Goal: Communication & Community: Participate in discussion

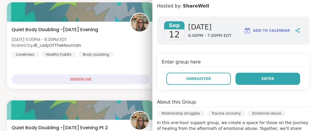
click at [261, 78] on span "Enter" at bounding box center [267, 78] width 13 height 5
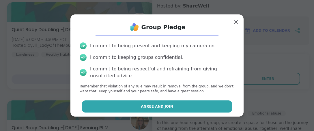
drag, startPoint x: 151, startPoint y: 100, endPoint x: 154, endPoint y: 108, distance: 9.4
click at [153, 105] on div "Group Pledge I commit to being present and keeping my camera on. I commit to ke…" at bounding box center [157, 67] width 164 height 96
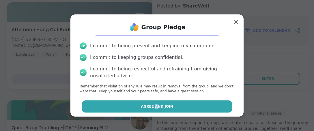
click at [154, 109] on button "Agree and Join" at bounding box center [157, 106] width 150 height 12
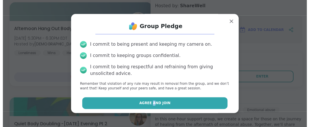
scroll to position [309, 0]
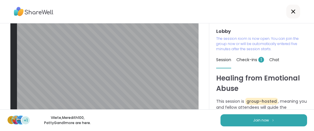
scroll to position [13, 0]
click at [259, 121] on span "Join now" at bounding box center [261, 120] width 16 height 5
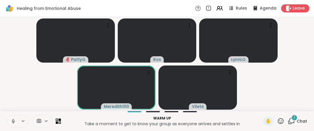
click at [13, 120] on icon at bounding box center [12, 120] width 1 height 3
click at [12, 122] on icon at bounding box center [13, 121] width 4 height 4
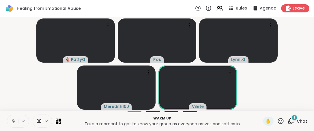
click at [277, 121] on icon at bounding box center [280, 120] width 7 height 7
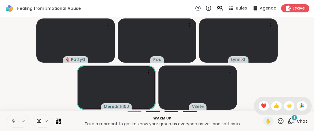
click at [261, 108] on span "❤️" at bounding box center [264, 105] width 6 height 7
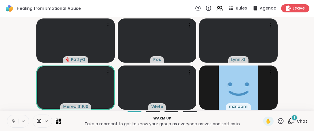
click at [278, 121] on icon at bounding box center [280, 120] width 7 height 7
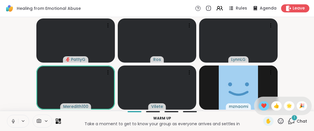
click at [261, 107] on span "❤️" at bounding box center [264, 105] width 6 height 7
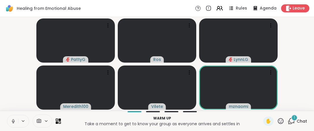
click at [277, 121] on icon at bounding box center [280, 120] width 7 height 7
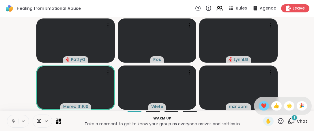
click at [261, 107] on span "❤️" at bounding box center [264, 105] width 6 height 7
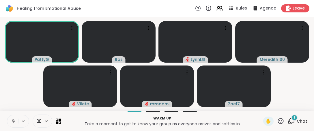
click at [278, 119] on icon at bounding box center [281, 121] width 6 height 6
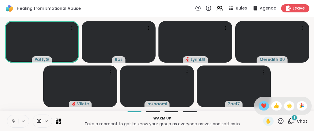
click at [261, 105] on span "❤️" at bounding box center [264, 105] width 6 height 7
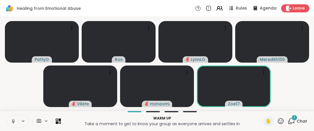
click at [277, 120] on icon at bounding box center [280, 120] width 7 height 7
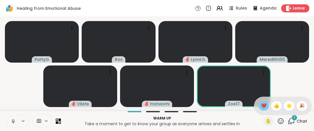
click at [261, 105] on span "❤️" at bounding box center [264, 105] width 6 height 7
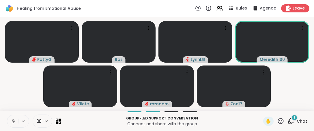
click at [277, 121] on icon at bounding box center [280, 120] width 7 height 7
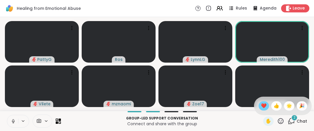
click at [261, 105] on span "❤️" at bounding box center [264, 105] width 6 height 7
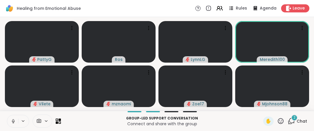
click at [11, 120] on icon at bounding box center [13, 121] width 5 height 5
click at [277, 119] on icon at bounding box center [280, 120] width 7 height 7
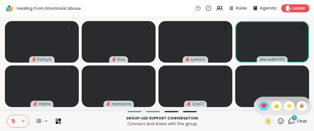
click at [261, 106] on span "❤️" at bounding box center [264, 105] width 6 height 7
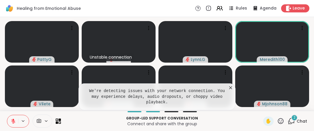
click at [278, 121] on icon at bounding box center [281, 121] width 6 height 6
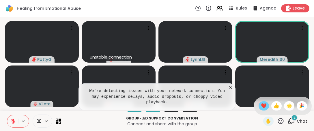
click at [261, 104] on span "❤️" at bounding box center [264, 105] width 6 height 7
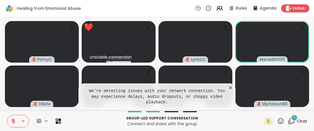
click at [230, 91] on icon at bounding box center [231, 88] width 6 height 6
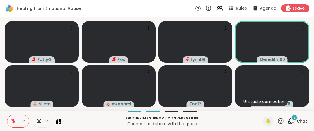
click at [278, 122] on icon at bounding box center [280, 120] width 7 height 7
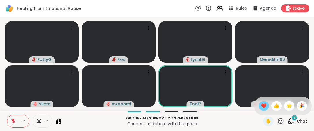
click at [261, 106] on span "❤️" at bounding box center [264, 105] width 6 height 7
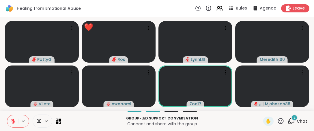
click at [278, 120] on icon at bounding box center [280, 120] width 7 height 7
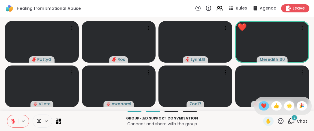
click at [261, 104] on span "❤️" at bounding box center [264, 105] width 6 height 7
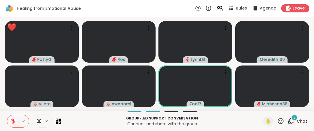
click at [279, 122] on icon at bounding box center [281, 121] width 6 height 6
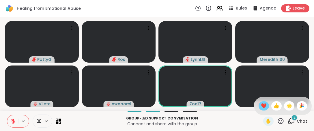
click at [261, 104] on div "❤️" at bounding box center [264, 105] width 10 height 9
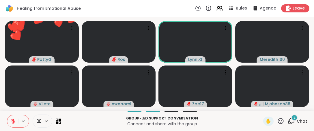
click at [277, 121] on icon at bounding box center [280, 120] width 7 height 7
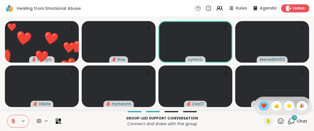
click at [261, 104] on span "❤️" at bounding box center [264, 105] width 6 height 7
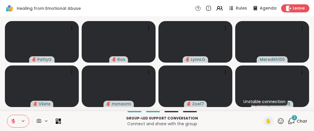
click at [10, 121] on button at bounding box center [12, 121] width 11 height 12
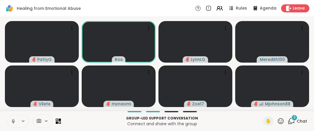
drag, startPoint x: 13, startPoint y: 121, endPoint x: 11, endPoint y: 124, distance: 3.0
click at [11, 124] on icon at bounding box center [13, 121] width 5 height 5
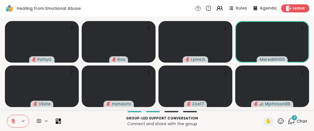
click at [12, 122] on icon at bounding box center [13, 121] width 5 height 5
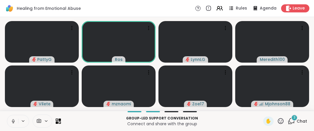
click at [14, 121] on icon at bounding box center [13, 121] width 5 height 5
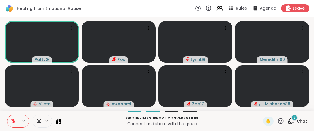
click at [277, 121] on icon at bounding box center [280, 120] width 7 height 7
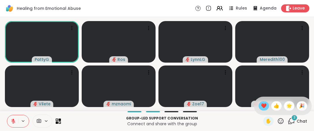
click at [261, 106] on span "❤️" at bounding box center [264, 105] width 6 height 7
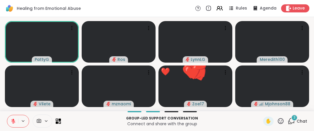
click at [277, 118] on icon at bounding box center [280, 120] width 7 height 7
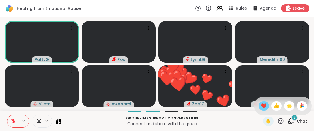
click at [261, 107] on span "❤️" at bounding box center [264, 105] width 6 height 7
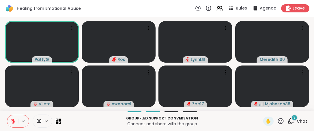
click at [277, 124] on icon at bounding box center [280, 120] width 7 height 7
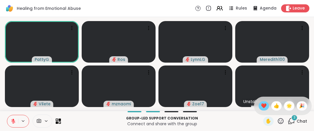
click at [261, 105] on span "❤️" at bounding box center [264, 105] width 6 height 7
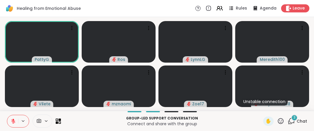
click at [278, 123] on icon at bounding box center [281, 121] width 6 height 6
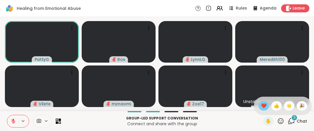
click at [261, 107] on span "❤️" at bounding box center [264, 105] width 6 height 7
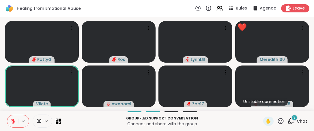
click at [277, 121] on icon at bounding box center [280, 120] width 7 height 7
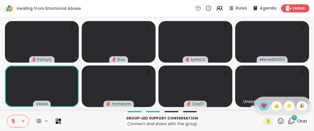
click at [261, 106] on span "❤️" at bounding box center [264, 105] width 6 height 7
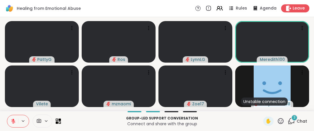
click at [277, 120] on icon at bounding box center [280, 120] width 7 height 7
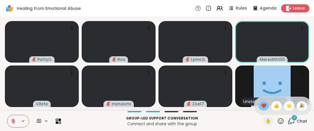
click at [261, 108] on span "❤️" at bounding box center [264, 105] width 6 height 7
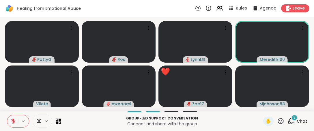
click at [277, 122] on icon at bounding box center [280, 120] width 7 height 7
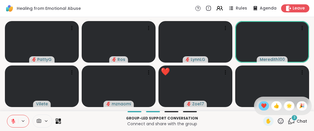
click at [261, 107] on span "❤️" at bounding box center [264, 105] width 6 height 7
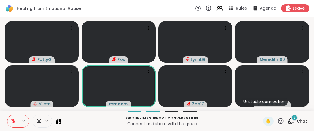
drag, startPoint x: 277, startPoint y: 122, endPoint x: 275, endPoint y: 117, distance: 5.4
click at [278, 122] on icon at bounding box center [281, 121] width 6 height 6
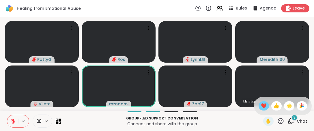
click at [259, 105] on div "❤️" at bounding box center [264, 105] width 10 height 9
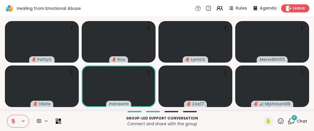
click at [277, 121] on icon at bounding box center [280, 120] width 7 height 7
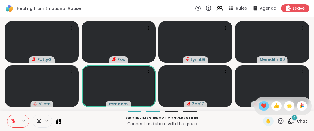
click at [261, 107] on span "❤️" at bounding box center [264, 105] width 6 height 7
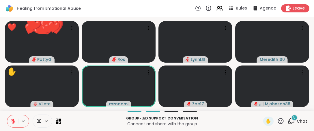
click at [278, 122] on icon at bounding box center [281, 121] width 6 height 6
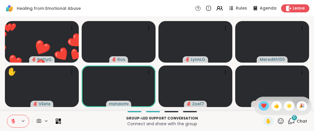
click at [261, 107] on span "❤️" at bounding box center [264, 105] width 6 height 7
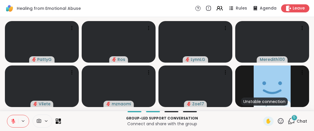
click at [277, 122] on icon at bounding box center [280, 120] width 7 height 7
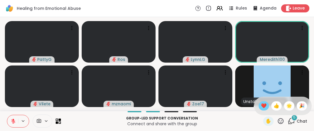
click at [261, 109] on span "❤️" at bounding box center [264, 105] width 6 height 7
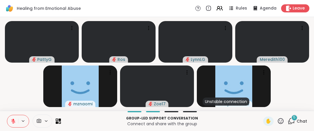
click at [277, 123] on icon at bounding box center [280, 120] width 7 height 7
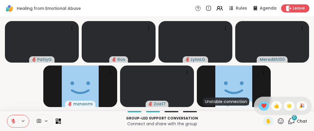
click at [261, 105] on span "❤️" at bounding box center [264, 105] width 6 height 7
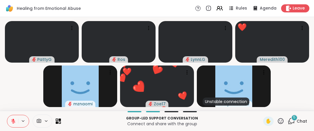
click at [278, 117] on icon at bounding box center [280, 120] width 7 height 7
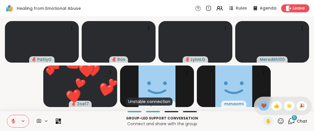
click at [261, 102] on span "❤️" at bounding box center [264, 105] width 6 height 7
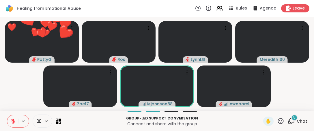
click at [280, 121] on icon at bounding box center [280, 120] width 7 height 7
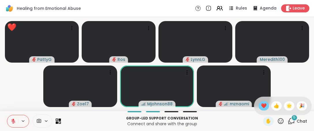
click at [261, 105] on span "❤️" at bounding box center [264, 105] width 6 height 7
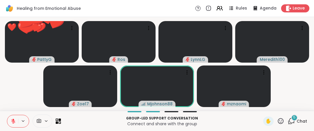
click at [278, 122] on icon at bounding box center [281, 121] width 6 height 6
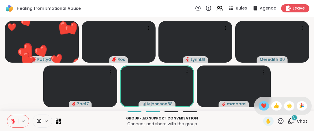
click at [261, 104] on span "❤️" at bounding box center [264, 105] width 6 height 7
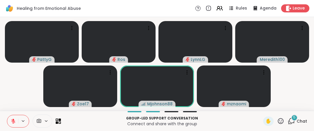
click at [277, 120] on icon at bounding box center [280, 120] width 7 height 7
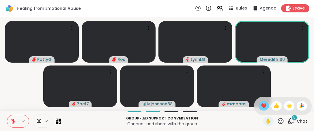
click at [261, 105] on span "❤️" at bounding box center [264, 105] width 6 height 7
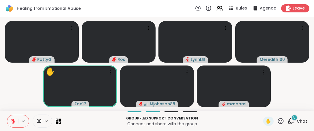
click at [278, 123] on icon at bounding box center [280, 120] width 7 height 7
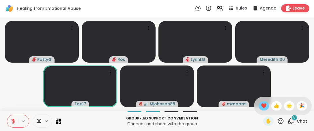
click at [261, 108] on span "❤️" at bounding box center [264, 105] width 6 height 7
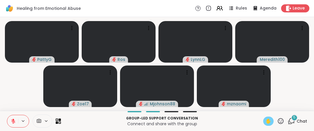
click at [265, 121] on span "✋" at bounding box center [268, 121] width 6 height 7
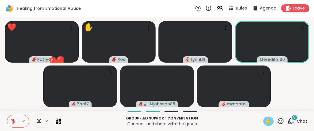
click at [16, 123] on icon at bounding box center [13, 121] width 5 height 5
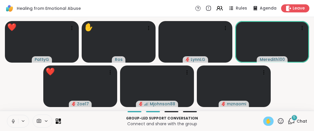
click at [277, 121] on icon at bounding box center [280, 120] width 7 height 7
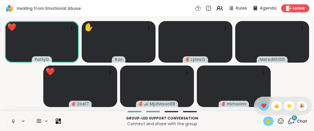
click at [261, 106] on span "❤️" at bounding box center [264, 105] width 6 height 7
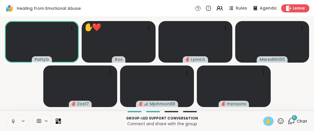
click at [14, 121] on icon at bounding box center [12, 120] width 1 height 3
click at [265, 121] on span "✋" at bounding box center [268, 121] width 6 height 7
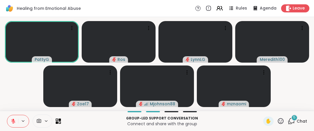
click at [278, 120] on icon at bounding box center [281, 121] width 6 height 6
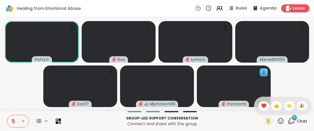
click at [261, 106] on span "❤️" at bounding box center [264, 105] width 6 height 7
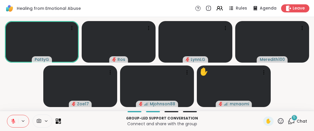
click at [277, 122] on icon at bounding box center [280, 120] width 7 height 7
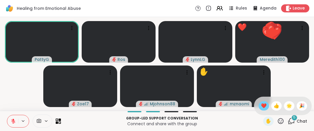
click at [261, 106] on span "❤️" at bounding box center [264, 105] width 6 height 7
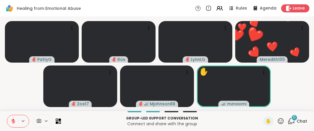
click at [277, 120] on icon at bounding box center [280, 120] width 7 height 7
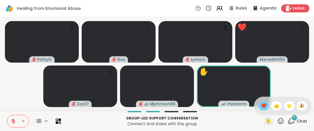
click at [261, 108] on span "❤️" at bounding box center [264, 105] width 6 height 7
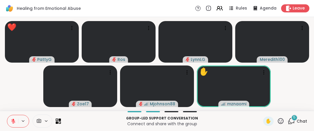
click at [278, 123] on icon at bounding box center [280, 120] width 7 height 7
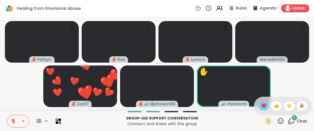
click at [261, 106] on span "❤️" at bounding box center [264, 105] width 6 height 7
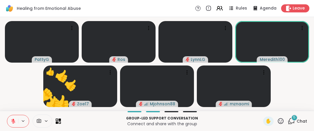
click at [277, 120] on icon at bounding box center [280, 120] width 7 height 7
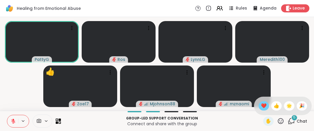
click at [261, 106] on span "❤️" at bounding box center [264, 105] width 6 height 7
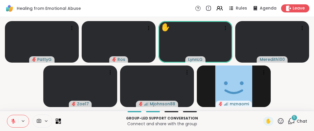
click at [277, 122] on icon at bounding box center [280, 120] width 7 height 7
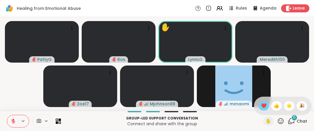
click at [261, 104] on span "❤️" at bounding box center [264, 105] width 6 height 7
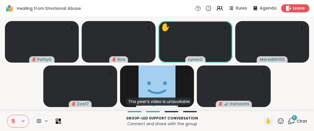
click at [277, 122] on icon at bounding box center [280, 120] width 7 height 7
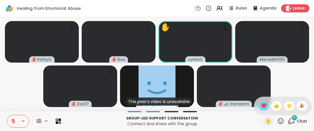
click at [261, 105] on span "❤️" at bounding box center [264, 105] width 6 height 7
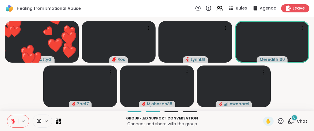
click at [277, 120] on icon at bounding box center [280, 120] width 7 height 7
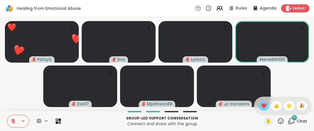
click at [261, 108] on span "❤️" at bounding box center [264, 105] width 6 height 7
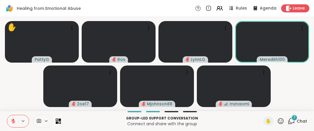
click at [277, 121] on icon at bounding box center [280, 120] width 7 height 7
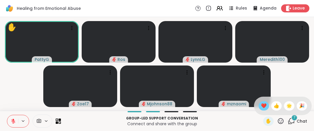
click at [261, 106] on span "❤️" at bounding box center [264, 105] width 6 height 7
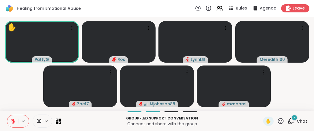
click at [277, 122] on icon at bounding box center [280, 120] width 7 height 7
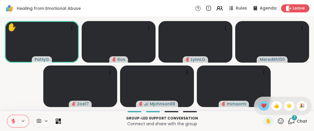
click at [261, 105] on span "❤️" at bounding box center [264, 105] width 6 height 7
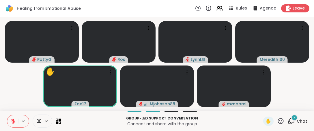
click at [13, 123] on icon at bounding box center [13, 121] width 4 height 4
click at [13, 123] on icon at bounding box center [13, 121] width 5 height 5
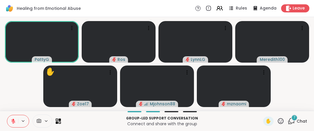
click at [279, 119] on icon at bounding box center [280, 120] width 7 height 7
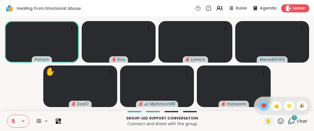
click at [261, 103] on span "❤️" at bounding box center [264, 105] width 6 height 7
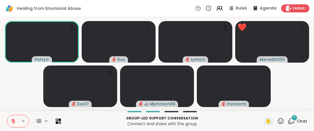
click at [278, 123] on icon at bounding box center [281, 121] width 6 height 6
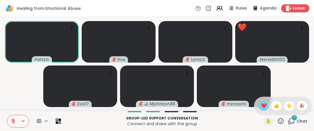
click at [261, 106] on span "❤️" at bounding box center [264, 105] width 6 height 7
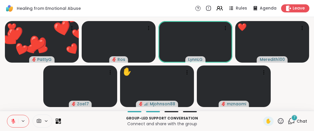
click at [277, 122] on icon at bounding box center [280, 120] width 7 height 7
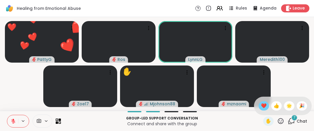
click at [261, 104] on span "❤️" at bounding box center [264, 105] width 6 height 7
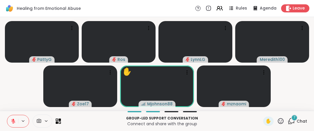
click at [276, 117] on div "✋" at bounding box center [273, 121] width 21 height 9
click at [277, 121] on icon at bounding box center [280, 120] width 7 height 7
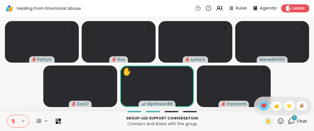
click at [261, 105] on span "❤️" at bounding box center [264, 105] width 6 height 7
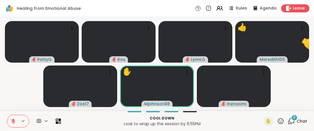
click at [277, 121] on icon at bounding box center [280, 120] width 7 height 7
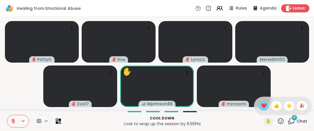
click at [261, 107] on span "❤️" at bounding box center [264, 105] width 6 height 7
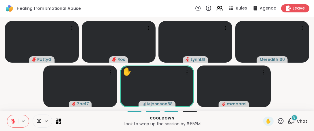
click at [277, 122] on icon at bounding box center [280, 120] width 7 height 7
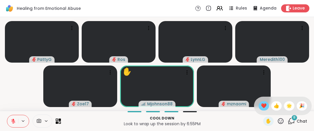
click at [261, 106] on span "❤️" at bounding box center [264, 105] width 6 height 7
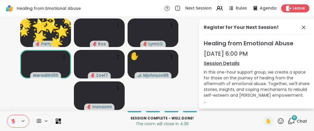
click at [277, 123] on icon at bounding box center [280, 120] width 7 height 7
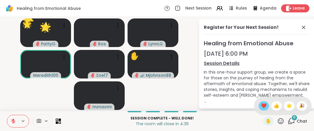
click at [261, 106] on span "❤️" at bounding box center [264, 105] width 6 height 7
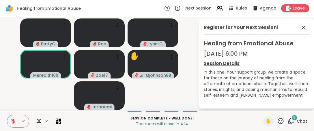
click at [279, 122] on icon at bounding box center [281, 121] width 6 height 6
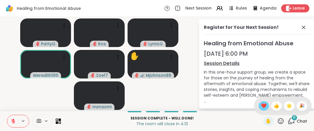
click at [261, 107] on span "❤️" at bounding box center [264, 105] width 6 height 7
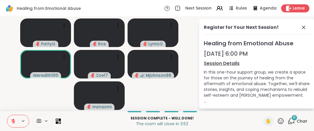
click at [279, 123] on icon at bounding box center [281, 121] width 6 height 6
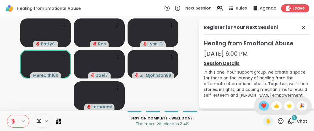
click at [261, 108] on span "❤️" at bounding box center [264, 105] width 6 height 7
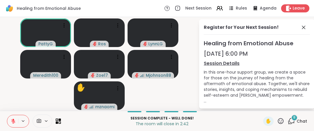
click at [277, 120] on icon at bounding box center [280, 120] width 7 height 7
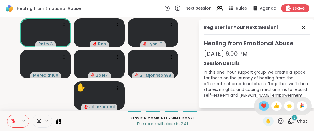
click at [261, 106] on span "❤️" at bounding box center [264, 105] width 6 height 7
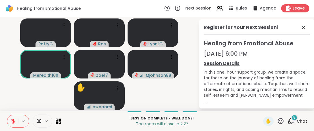
click at [12, 122] on icon at bounding box center [13, 121] width 5 height 5
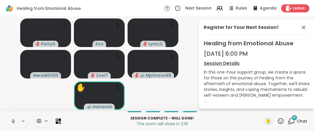
click at [12, 120] on icon at bounding box center [13, 121] width 5 height 5
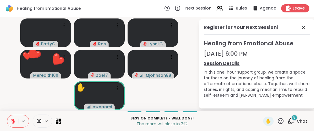
click at [277, 122] on icon at bounding box center [280, 120] width 7 height 7
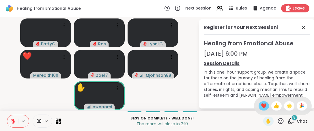
click at [261, 104] on span "❤️" at bounding box center [264, 105] width 6 height 7
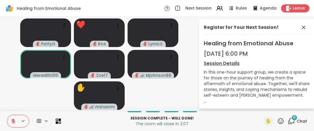
click at [13, 119] on icon at bounding box center [13, 120] width 2 height 2
click at [277, 121] on icon at bounding box center [280, 120] width 7 height 7
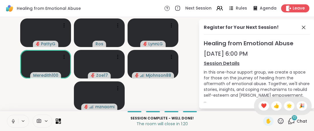
click at [261, 104] on span "❤️" at bounding box center [264, 105] width 6 height 7
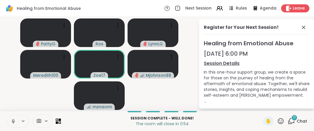
click at [278, 120] on icon at bounding box center [280, 120] width 7 height 7
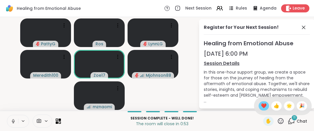
click at [261, 106] on span "❤️" at bounding box center [264, 105] width 6 height 7
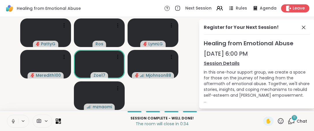
click at [278, 119] on icon at bounding box center [281, 121] width 6 height 6
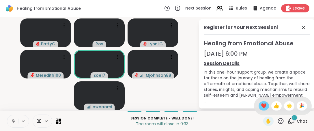
click at [261, 106] on span "❤️" at bounding box center [264, 105] width 6 height 7
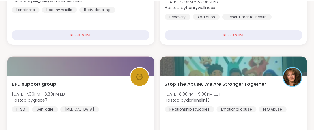
scroll to position [166, 0]
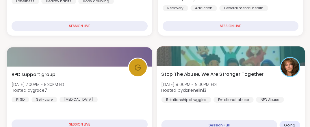
click at [225, 50] on div at bounding box center [230, 56] width 148 height 20
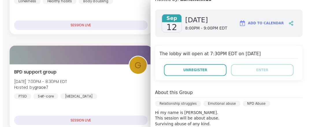
scroll to position [89, 0]
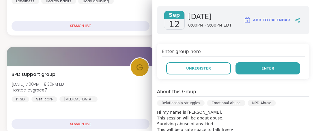
click at [263, 66] on span "Enter" at bounding box center [267, 68] width 13 height 5
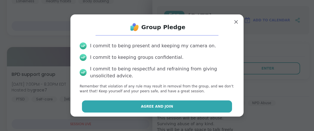
click at [158, 110] on button "Agree and Join" at bounding box center [157, 106] width 150 height 12
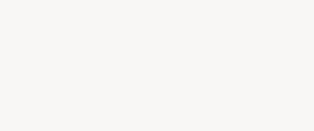
click at [121, 38] on div at bounding box center [157, 65] width 314 height 131
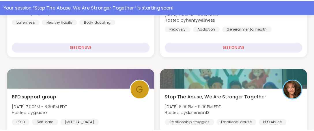
scroll to position [172, 0]
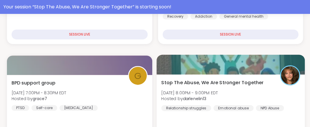
click at [243, 59] on div at bounding box center [230, 65] width 148 height 20
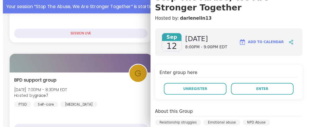
scroll to position [91, 0]
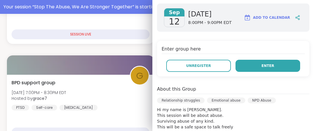
click at [254, 62] on button "Enter" at bounding box center [267, 66] width 65 height 12
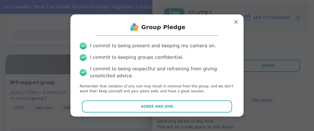
click at [121, 106] on button "Agree and Join" at bounding box center [157, 106] width 150 height 12
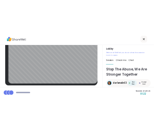
scroll to position [39, 0]
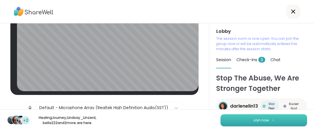
click at [253, 121] on span "Join now" at bounding box center [261, 120] width 16 height 5
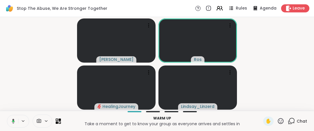
click at [12, 122] on icon at bounding box center [12, 121] width 5 height 5
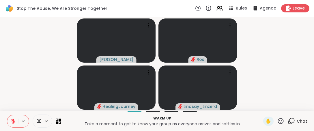
click at [14, 121] on icon at bounding box center [13, 120] width 2 height 2
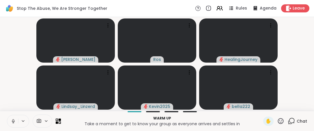
click at [278, 121] on icon at bounding box center [280, 120] width 7 height 7
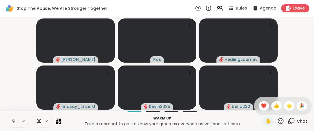
drag, startPoint x: 259, startPoint y: 105, endPoint x: 298, endPoint y: 124, distance: 43.1
click at [261, 105] on span "❤️" at bounding box center [264, 105] width 6 height 7
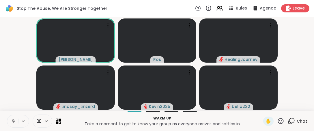
click at [277, 120] on icon at bounding box center [280, 120] width 7 height 7
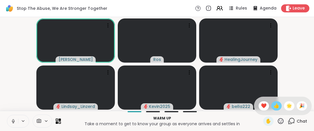
click at [274, 106] on span "👍" at bounding box center [277, 105] width 6 height 7
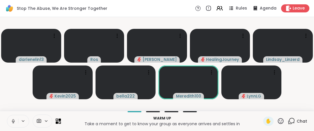
click at [10, 123] on button at bounding box center [12, 121] width 11 height 12
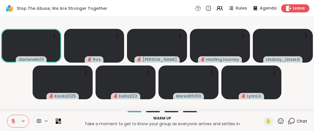
click at [278, 123] on icon at bounding box center [281, 121] width 6 height 6
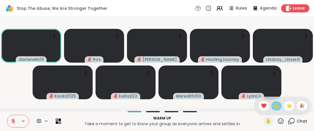
click at [274, 107] on span "👍" at bounding box center [277, 105] width 6 height 7
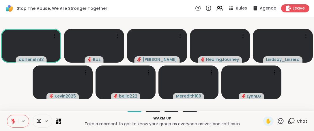
click at [277, 121] on icon at bounding box center [280, 120] width 7 height 7
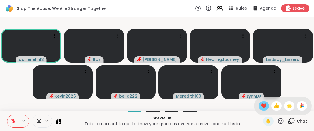
click at [261, 104] on span "❤️" at bounding box center [264, 105] width 6 height 7
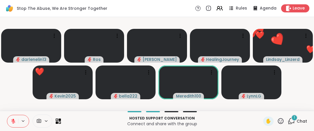
click at [280, 120] on icon at bounding box center [280, 120] width 7 height 7
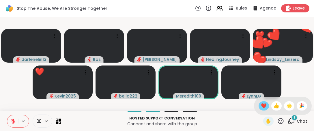
click at [261, 108] on span "❤️" at bounding box center [264, 105] width 6 height 7
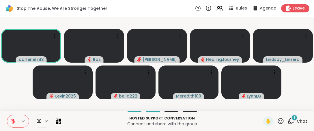
click at [277, 123] on icon at bounding box center [280, 120] width 7 height 7
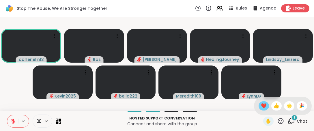
click at [261, 106] on span "❤️" at bounding box center [264, 105] width 6 height 7
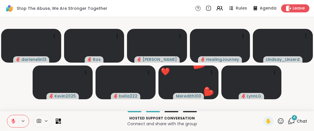
click at [278, 124] on icon at bounding box center [280, 120] width 7 height 7
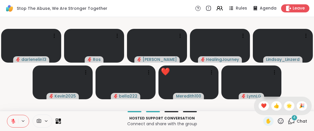
click at [261, 106] on span "❤️" at bounding box center [264, 105] width 6 height 7
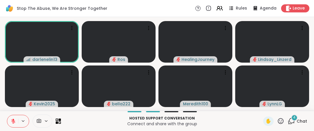
click at [277, 121] on icon at bounding box center [280, 120] width 7 height 7
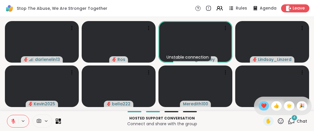
click at [261, 105] on span "❤️" at bounding box center [264, 105] width 6 height 7
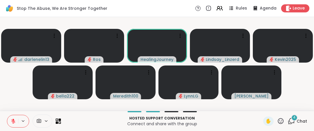
click at [277, 123] on icon at bounding box center [280, 120] width 7 height 7
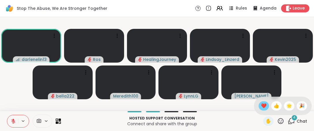
click at [261, 107] on span "❤️" at bounding box center [264, 105] width 6 height 7
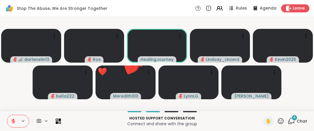
click at [279, 120] on icon at bounding box center [281, 121] width 6 height 6
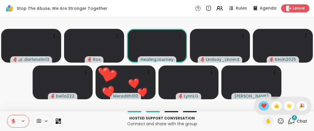
click at [261, 107] on span "❤️" at bounding box center [264, 105] width 6 height 7
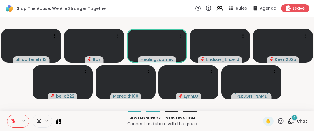
click at [277, 121] on icon at bounding box center [280, 120] width 7 height 7
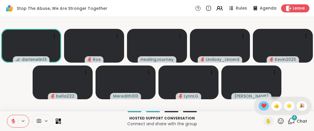
click at [261, 104] on span "❤️" at bounding box center [264, 105] width 6 height 7
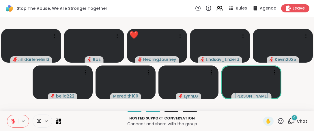
click at [279, 121] on icon at bounding box center [280, 120] width 7 height 7
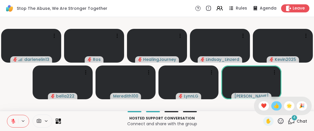
click at [274, 105] on span "👍" at bounding box center [277, 105] width 6 height 7
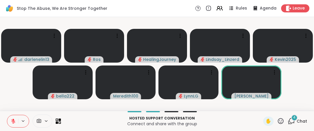
click at [277, 123] on icon at bounding box center [280, 120] width 7 height 7
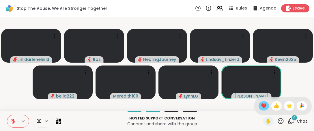
click at [261, 106] on span "❤️" at bounding box center [264, 105] width 6 height 7
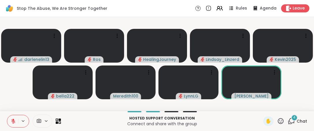
click at [277, 122] on icon at bounding box center [280, 120] width 7 height 7
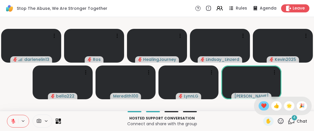
click at [261, 108] on span "❤️" at bounding box center [264, 105] width 6 height 7
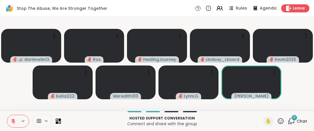
click at [278, 123] on icon at bounding box center [281, 121] width 6 height 6
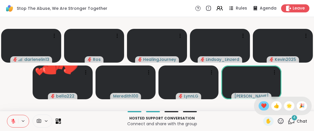
click at [261, 106] on span "❤️" at bounding box center [264, 105] width 6 height 7
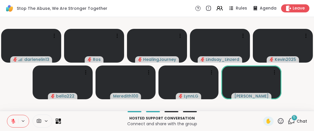
click at [278, 121] on icon at bounding box center [281, 121] width 6 height 6
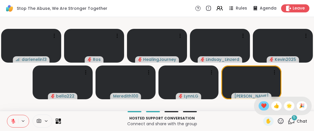
click at [261, 106] on span "❤️" at bounding box center [264, 105] width 6 height 7
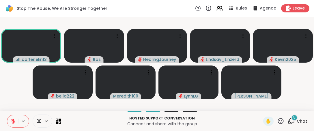
click at [278, 119] on icon at bounding box center [280, 120] width 7 height 7
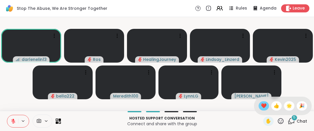
click at [261, 105] on span "❤️" at bounding box center [264, 105] width 6 height 7
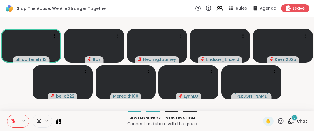
click at [277, 121] on icon at bounding box center [280, 120] width 7 height 7
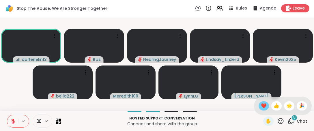
click at [261, 108] on span "❤️" at bounding box center [264, 105] width 6 height 7
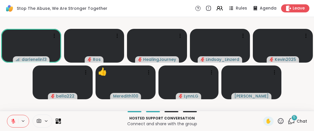
click at [278, 123] on icon at bounding box center [281, 121] width 6 height 6
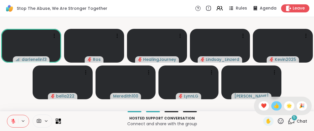
click at [274, 107] on span "👍" at bounding box center [277, 105] width 6 height 7
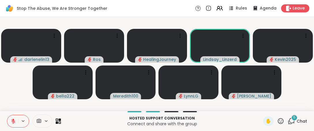
click at [277, 120] on icon at bounding box center [280, 120] width 7 height 7
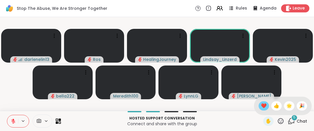
click at [261, 106] on span "❤️" at bounding box center [264, 105] width 6 height 7
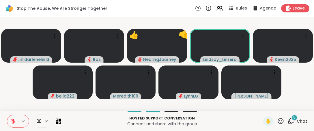
click at [278, 119] on icon at bounding box center [281, 121] width 6 height 6
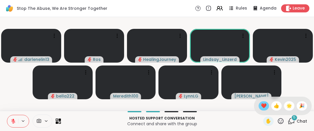
click at [261, 106] on span "❤️" at bounding box center [264, 105] width 6 height 7
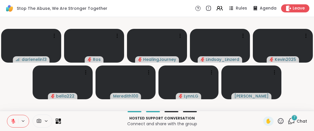
click at [277, 124] on icon at bounding box center [280, 120] width 7 height 7
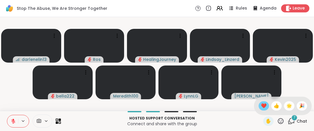
click at [261, 107] on span "❤️" at bounding box center [264, 105] width 6 height 7
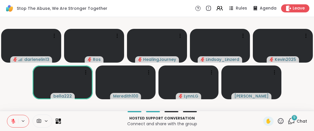
click at [278, 121] on icon at bounding box center [280, 120] width 7 height 7
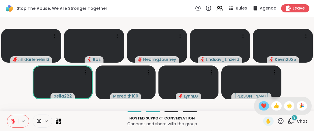
click at [261, 104] on span "❤️" at bounding box center [264, 105] width 6 height 7
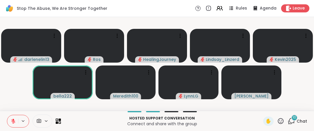
click at [277, 121] on icon at bounding box center [280, 120] width 7 height 7
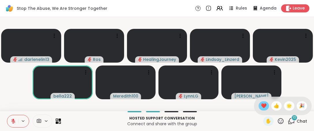
click at [261, 105] on span "❤️" at bounding box center [264, 105] width 6 height 7
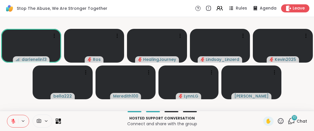
click at [277, 123] on icon at bounding box center [280, 120] width 7 height 7
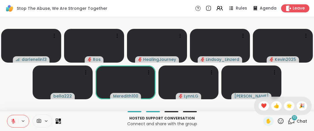
click at [261, 107] on span "❤️" at bounding box center [264, 105] width 6 height 7
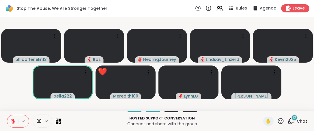
click at [272, 120] on div "✋" at bounding box center [273, 121] width 21 height 9
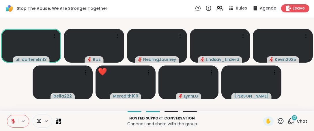
click at [279, 119] on icon at bounding box center [280, 120] width 7 height 7
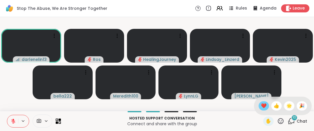
click at [261, 108] on span "❤️" at bounding box center [264, 105] width 6 height 7
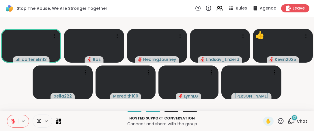
click at [277, 124] on icon at bounding box center [280, 120] width 7 height 7
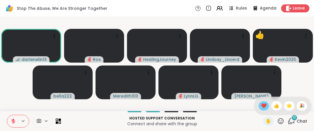
click at [261, 105] on span "❤️" at bounding box center [264, 105] width 6 height 7
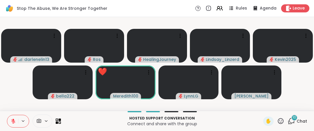
click at [15, 123] on icon at bounding box center [13, 121] width 5 height 5
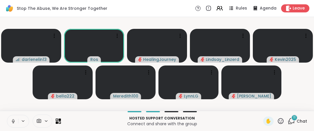
click at [14, 124] on icon at bounding box center [13, 121] width 5 height 5
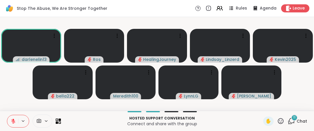
click at [279, 124] on icon at bounding box center [280, 120] width 7 height 7
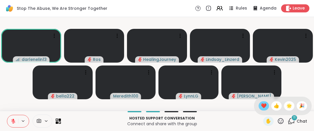
click at [259, 103] on div "❤️" at bounding box center [264, 105] width 10 height 9
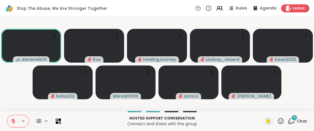
click at [277, 120] on icon at bounding box center [280, 120] width 7 height 7
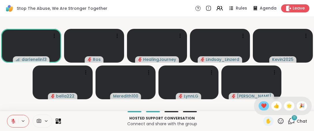
click at [261, 105] on span "❤️" at bounding box center [264, 105] width 6 height 7
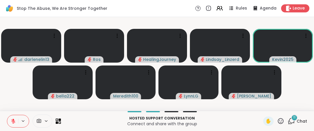
click at [277, 119] on icon at bounding box center [280, 120] width 7 height 7
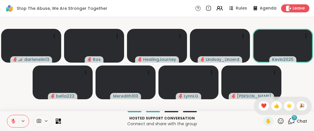
click at [261, 107] on span "❤️" at bounding box center [264, 105] width 6 height 7
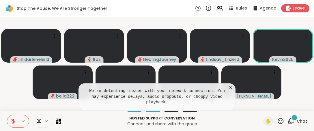
click at [229, 90] on div "We're detecting issues with your network connection. You may experience delays,…" at bounding box center [156, 96] width 157 height 27
click at [229, 91] on icon at bounding box center [231, 88] width 6 height 6
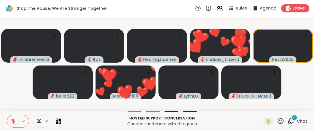
click at [278, 120] on icon at bounding box center [280, 120] width 7 height 7
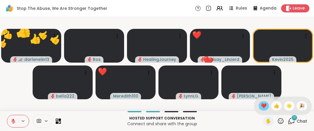
click at [261, 106] on span "❤️" at bounding box center [264, 105] width 6 height 7
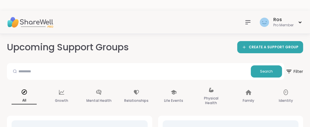
click at [249, 13] on div "Ros Pro Member" at bounding box center [155, 22] width 310 height 23
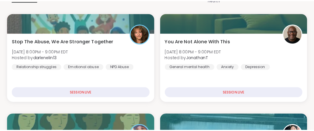
scroll to position [95, 0]
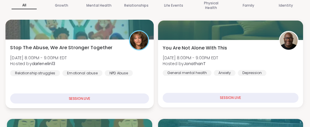
click at [99, 24] on div at bounding box center [79, 30] width 148 height 20
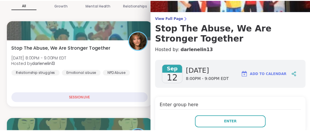
scroll to position [48, 0]
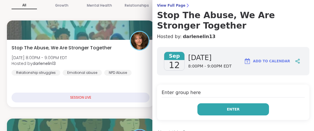
click at [233, 109] on button "Enter" at bounding box center [233, 109] width 72 height 12
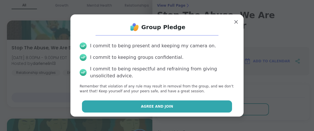
click at [150, 104] on span "Agree and Join" at bounding box center [157, 106] width 32 height 5
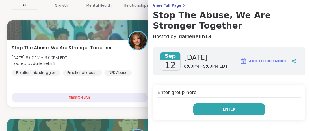
drag, startPoint x: 227, startPoint y: 111, endPoint x: 227, endPoint y: 107, distance: 4.3
click at [227, 109] on span "Enter" at bounding box center [228, 109] width 13 height 5
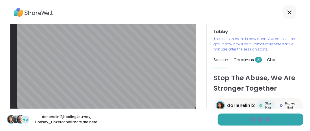
scroll to position [19, 0]
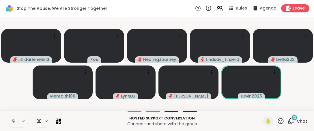
click at [12, 122] on icon at bounding box center [13, 121] width 5 height 5
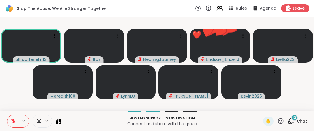
click at [278, 123] on icon at bounding box center [280, 120] width 7 height 7
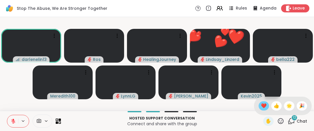
click at [261, 107] on span "❤️" at bounding box center [264, 105] width 6 height 7
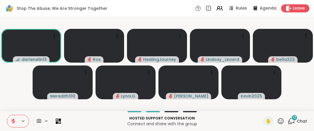
click at [277, 120] on icon at bounding box center [280, 120] width 7 height 7
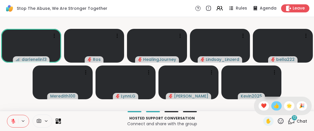
click at [274, 105] on span "👍" at bounding box center [277, 105] width 6 height 7
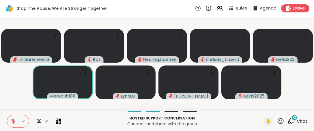
click at [277, 121] on icon at bounding box center [280, 120] width 7 height 7
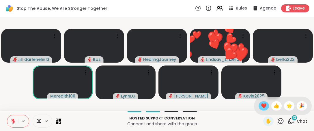
click at [261, 106] on span "❤️" at bounding box center [264, 105] width 6 height 7
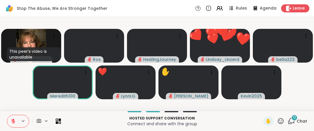
click at [277, 120] on icon at bounding box center [280, 120] width 7 height 7
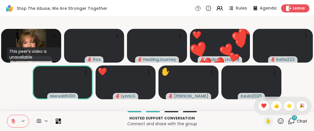
click at [259, 102] on div "❤️" at bounding box center [264, 105] width 10 height 9
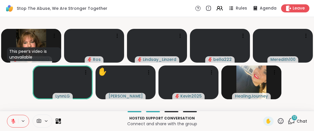
click at [278, 121] on icon at bounding box center [280, 120] width 7 height 7
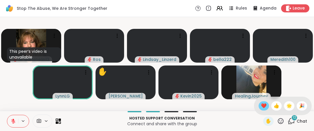
click at [261, 105] on span "❤️" at bounding box center [264, 105] width 6 height 7
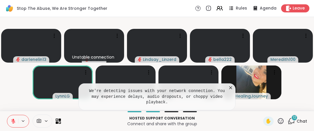
click at [232, 91] on icon at bounding box center [231, 88] width 6 height 6
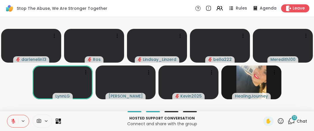
click at [277, 121] on icon at bounding box center [280, 120] width 7 height 7
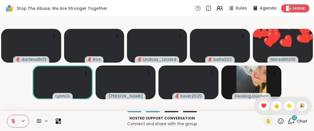
click at [261, 105] on span "❤️" at bounding box center [264, 105] width 6 height 7
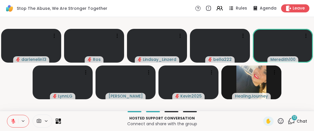
click at [277, 117] on icon at bounding box center [280, 120] width 7 height 7
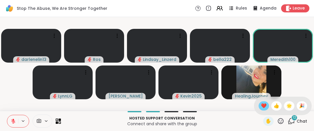
click at [261, 105] on span "❤️" at bounding box center [264, 105] width 6 height 7
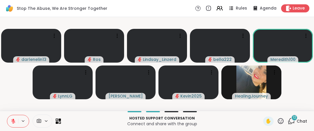
click at [278, 121] on icon at bounding box center [281, 121] width 6 height 6
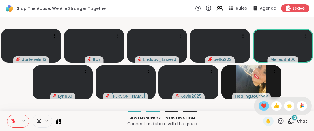
click at [261, 105] on span "❤️" at bounding box center [264, 105] width 6 height 7
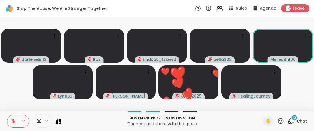
click at [277, 120] on icon at bounding box center [280, 120] width 7 height 7
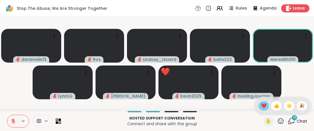
click at [261, 106] on span "❤️" at bounding box center [264, 105] width 6 height 7
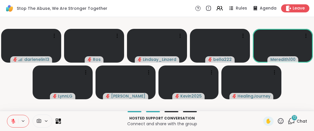
click at [277, 122] on icon at bounding box center [280, 120] width 7 height 7
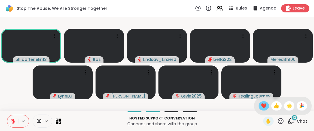
click at [261, 107] on span "❤️" at bounding box center [264, 105] width 6 height 7
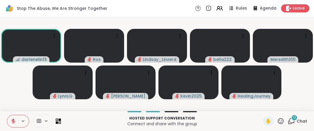
click at [277, 122] on icon at bounding box center [280, 120] width 7 height 7
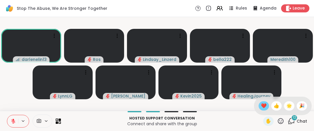
click at [261, 107] on span "❤️" at bounding box center [264, 105] width 6 height 7
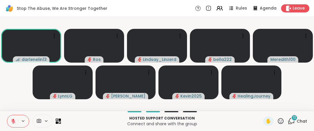
click at [278, 120] on icon at bounding box center [281, 121] width 6 height 6
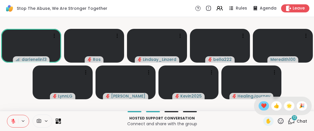
click at [261, 105] on span "❤️" at bounding box center [264, 105] width 6 height 7
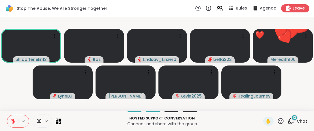
click at [278, 119] on icon at bounding box center [281, 121] width 6 height 6
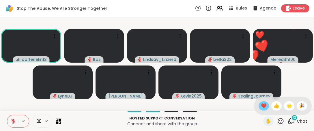
click at [261, 106] on span "❤️" at bounding box center [264, 105] width 6 height 7
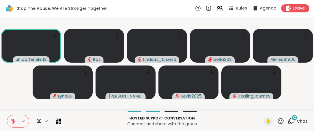
click at [278, 124] on icon at bounding box center [281, 121] width 6 height 6
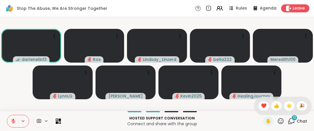
click at [261, 108] on span "❤️" at bounding box center [264, 105] width 6 height 7
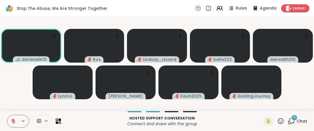
click at [278, 122] on icon at bounding box center [281, 121] width 6 height 6
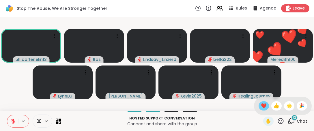
click at [261, 106] on span "❤️" at bounding box center [264, 105] width 6 height 7
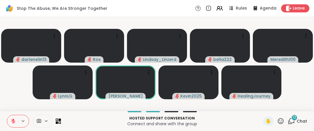
click at [277, 123] on icon at bounding box center [280, 120] width 7 height 7
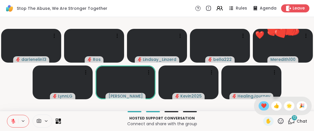
click at [261, 108] on span "❤️" at bounding box center [264, 105] width 6 height 7
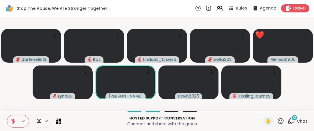
click at [278, 121] on icon at bounding box center [280, 120] width 7 height 7
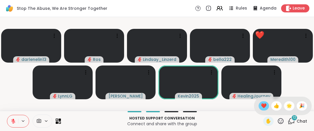
click at [261, 107] on span "❤️" at bounding box center [264, 105] width 6 height 7
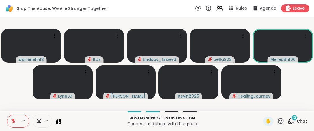
click at [278, 120] on icon at bounding box center [281, 121] width 6 height 6
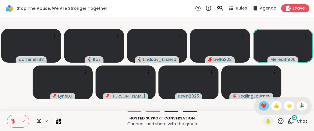
click at [261, 105] on span "❤️" at bounding box center [264, 105] width 6 height 7
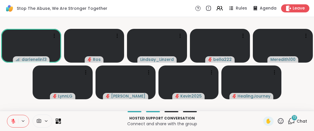
click at [277, 121] on icon at bounding box center [280, 120] width 7 height 7
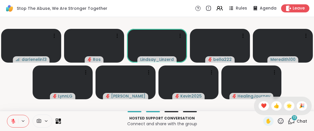
click at [261, 106] on span "❤️" at bounding box center [264, 105] width 6 height 7
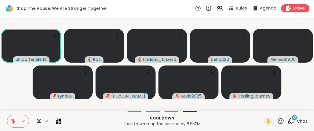
click at [277, 123] on icon at bounding box center [280, 120] width 7 height 7
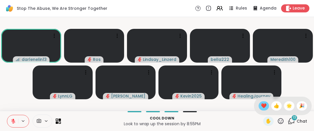
click at [261, 107] on span "❤️" at bounding box center [264, 105] width 6 height 7
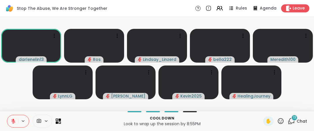
click at [277, 121] on icon at bounding box center [280, 120] width 7 height 7
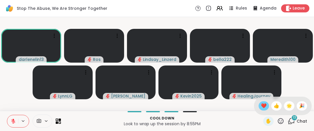
click at [261, 104] on span "❤️" at bounding box center [264, 105] width 6 height 7
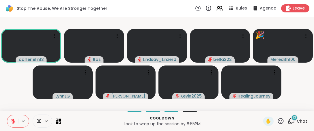
click at [278, 121] on icon at bounding box center [281, 121] width 6 height 6
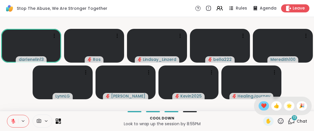
click at [261, 105] on span "❤️" at bounding box center [264, 105] width 6 height 7
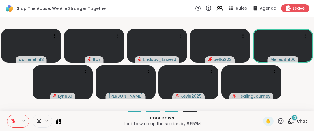
drag, startPoint x: 278, startPoint y: 119, endPoint x: 275, endPoint y: 115, distance: 5.3
click at [276, 117] on div "✋" at bounding box center [273, 121] width 21 height 9
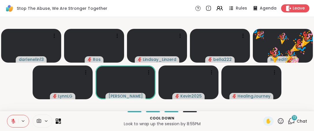
drag, startPoint x: 278, startPoint y: 124, endPoint x: 275, endPoint y: 117, distance: 7.5
click at [278, 121] on icon at bounding box center [280, 120] width 7 height 7
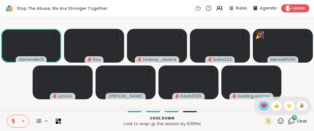
click at [261, 105] on span "❤️" at bounding box center [264, 105] width 6 height 7
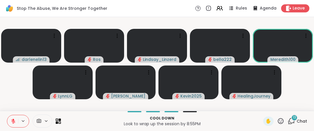
click at [16, 120] on icon at bounding box center [13, 121] width 5 height 5
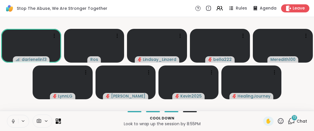
click at [278, 122] on icon at bounding box center [280, 120] width 7 height 7
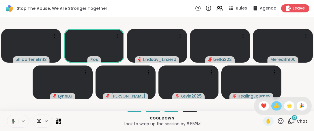
click at [274, 107] on span "👍" at bounding box center [277, 105] width 6 height 7
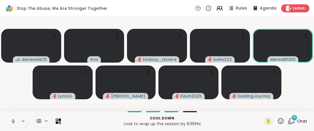
click at [12, 121] on icon at bounding box center [13, 121] width 5 height 5
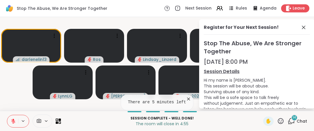
click at [186, 101] on icon at bounding box center [189, 99] width 6 height 6
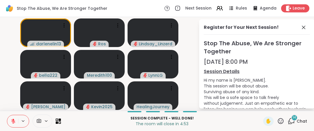
click at [277, 123] on icon at bounding box center [280, 120] width 7 height 7
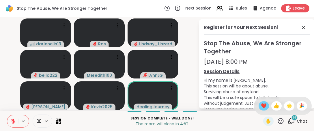
click at [261, 104] on span "❤️" at bounding box center [264, 105] width 6 height 7
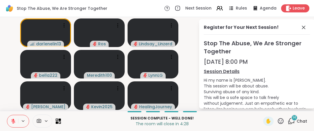
click at [279, 121] on icon at bounding box center [281, 121] width 6 height 6
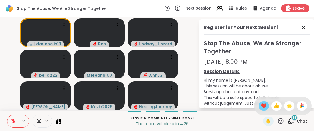
click at [261, 105] on span "❤️" at bounding box center [264, 105] width 6 height 7
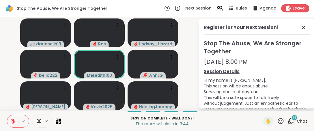
click at [278, 120] on icon at bounding box center [281, 121] width 6 height 6
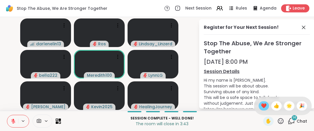
click at [261, 108] on span "❤️" at bounding box center [264, 105] width 6 height 7
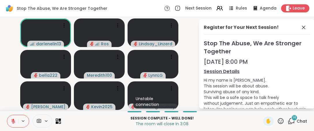
click at [279, 122] on icon at bounding box center [281, 121] width 6 height 6
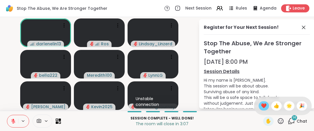
click at [261, 106] on span "❤️" at bounding box center [264, 105] width 6 height 7
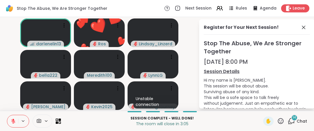
click at [278, 121] on icon at bounding box center [281, 121] width 6 height 6
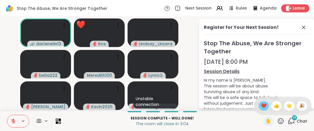
click at [261, 105] on span "❤️" at bounding box center [264, 105] width 6 height 7
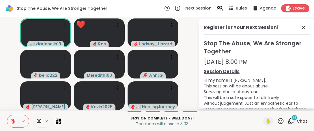
click at [277, 121] on icon at bounding box center [280, 120] width 7 height 7
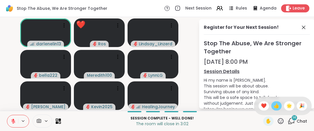
click at [274, 107] on span "👍" at bounding box center [277, 105] width 6 height 7
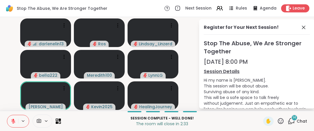
click at [278, 120] on icon at bounding box center [281, 121] width 6 height 6
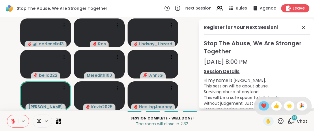
click at [261, 106] on span "❤️" at bounding box center [264, 105] width 6 height 7
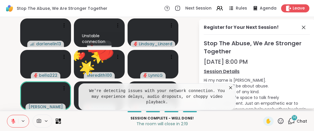
click at [230, 91] on icon at bounding box center [231, 88] width 6 height 6
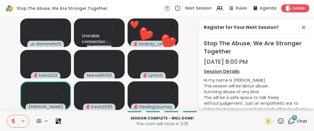
click at [278, 122] on icon at bounding box center [281, 121] width 6 height 6
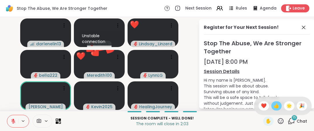
click at [274, 106] on span "👍" at bounding box center [277, 105] width 6 height 7
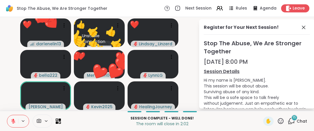
click at [277, 122] on icon at bounding box center [280, 120] width 7 height 7
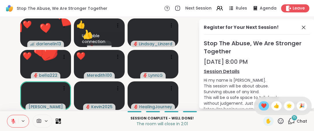
click at [261, 106] on span "❤️" at bounding box center [264, 105] width 6 height 7
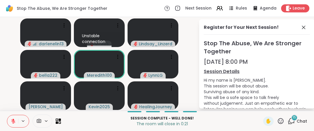
click at [277, 121] on icon at bounding box center [280, 120] width 7 height 7
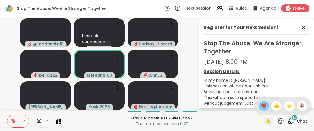
click at [261, 108] on span "❤️" at bounding box center [264, 105] width 6 height 7
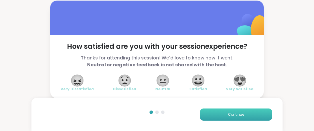
click at [230, 116] on span "Continue" at bounding box center [236, 114] width 16 height 5
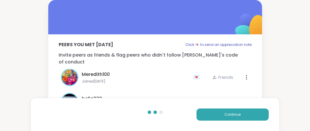
scroll to position [90, 0]
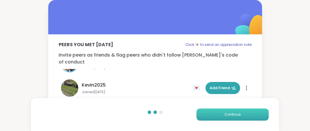
click at [236, 114] on span "Continue" at bounding box center [232, 114] width 16 height 5
